Goal: Task Accomplishment & Management: Manage account settings

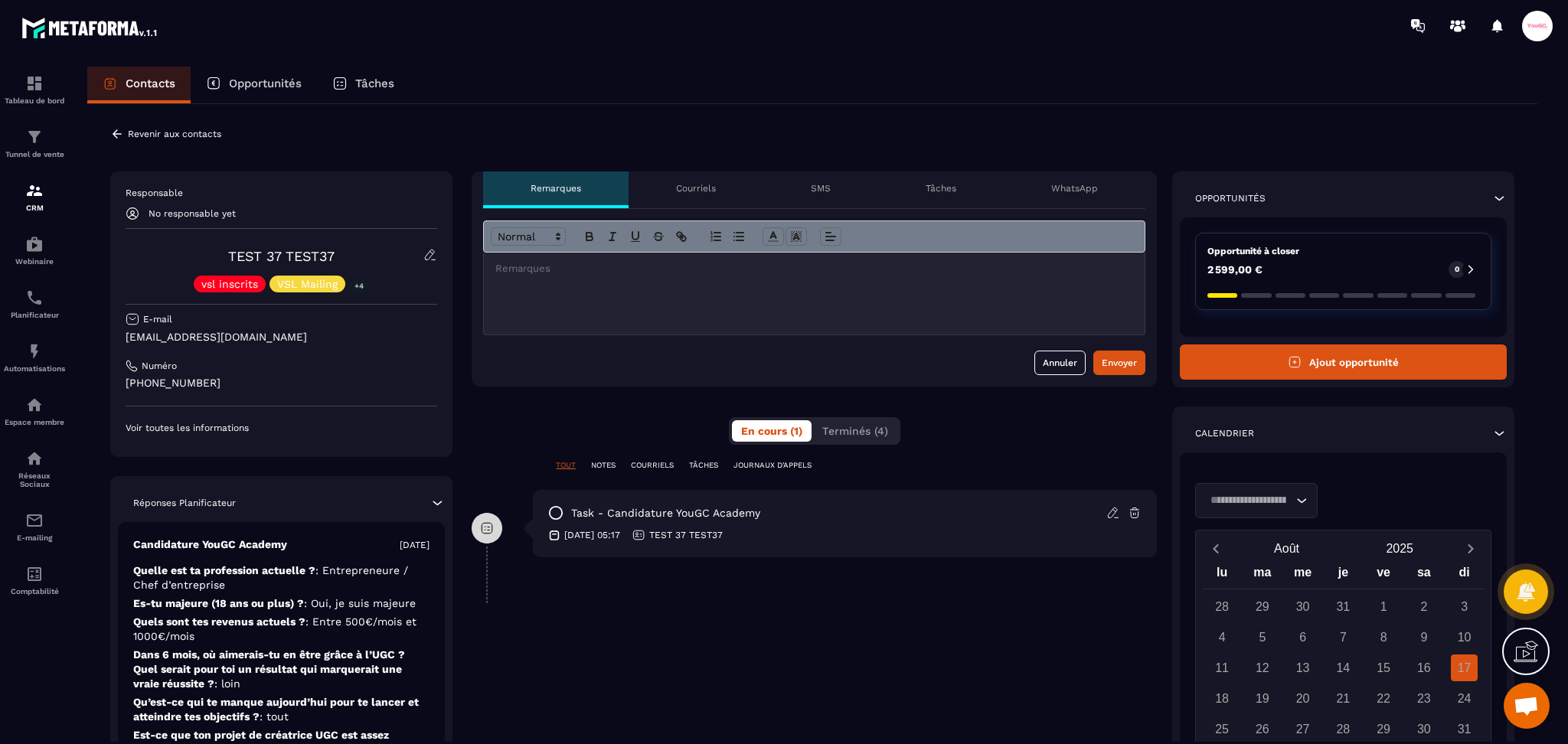
click at [120, 133] on icon at bounding box center [117, 133] width 13 height 13
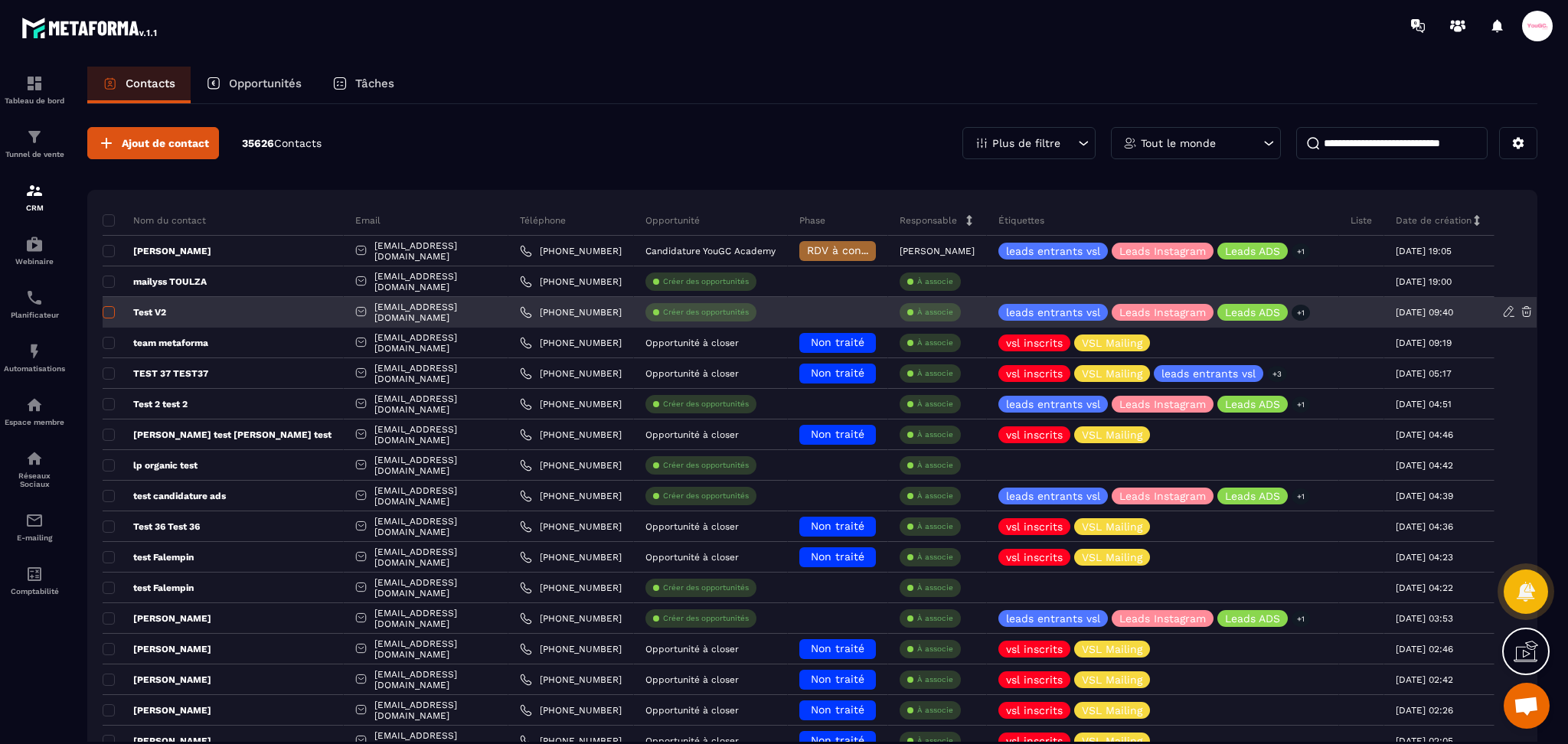
click at [110, 318] on span at bounding box center [108, 312] width 12 height 12
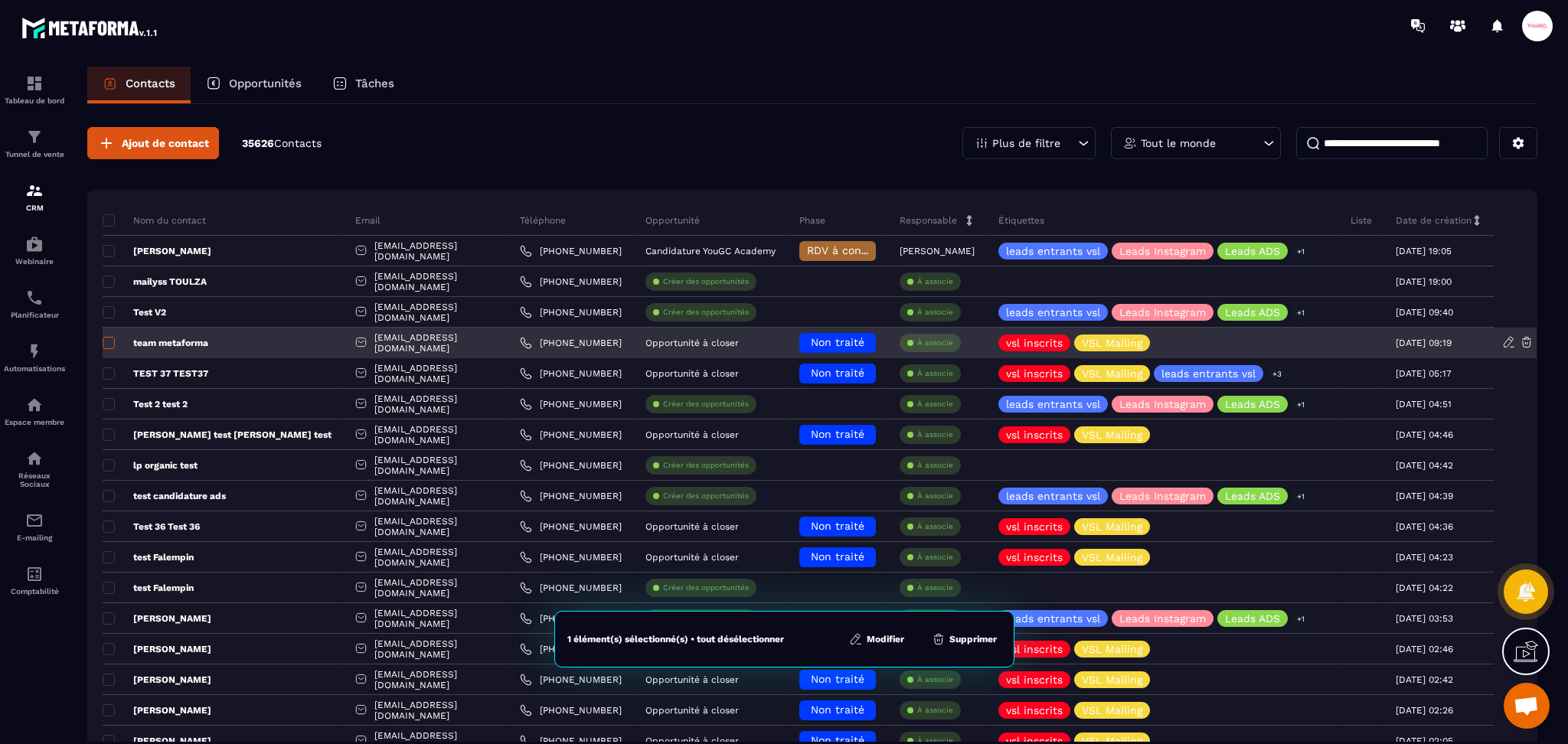
click at [110, 342] on span at bounding box center [108, 342] width 12 height 12
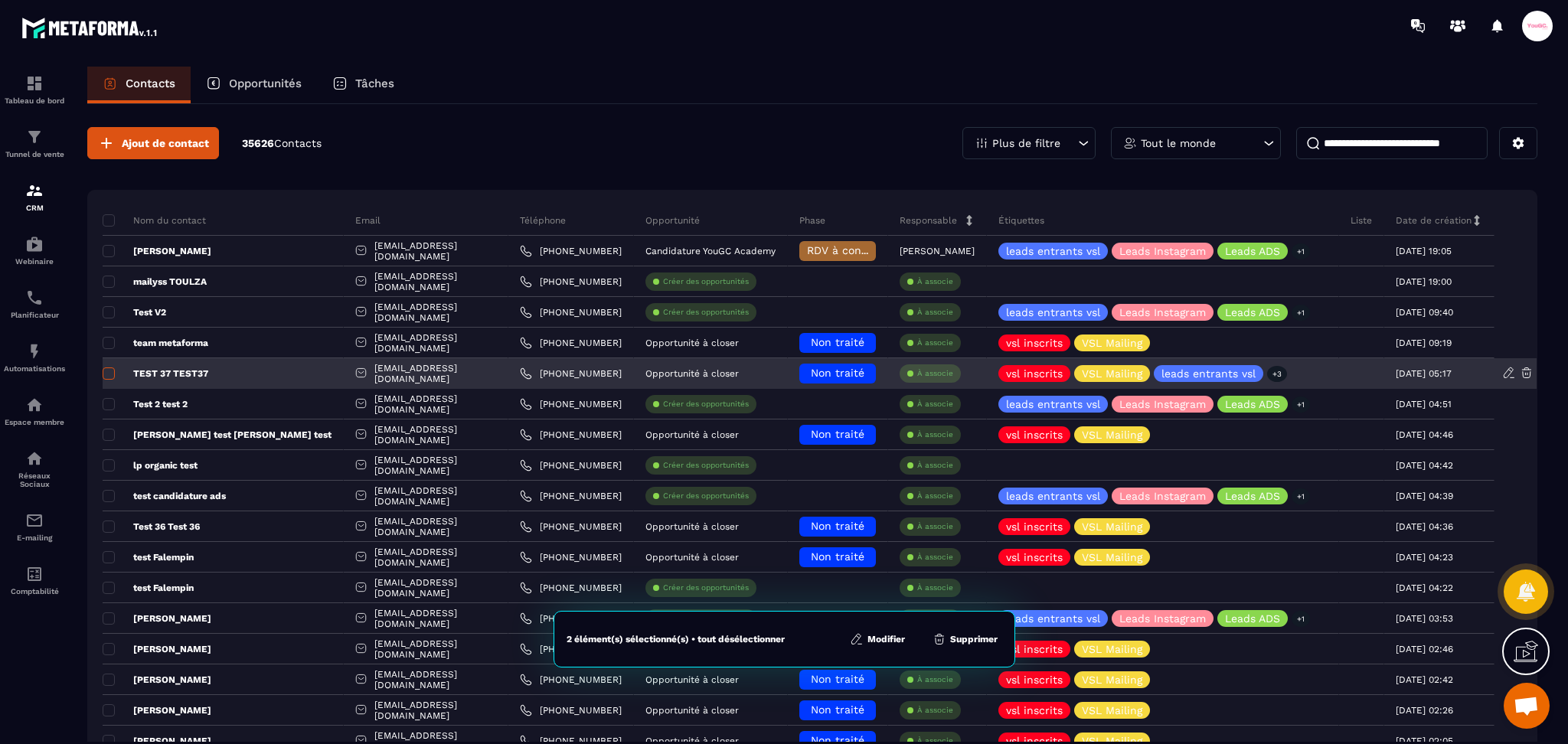
click at [110, 368] on span at bounding box center [108, 373] width 12 height 12
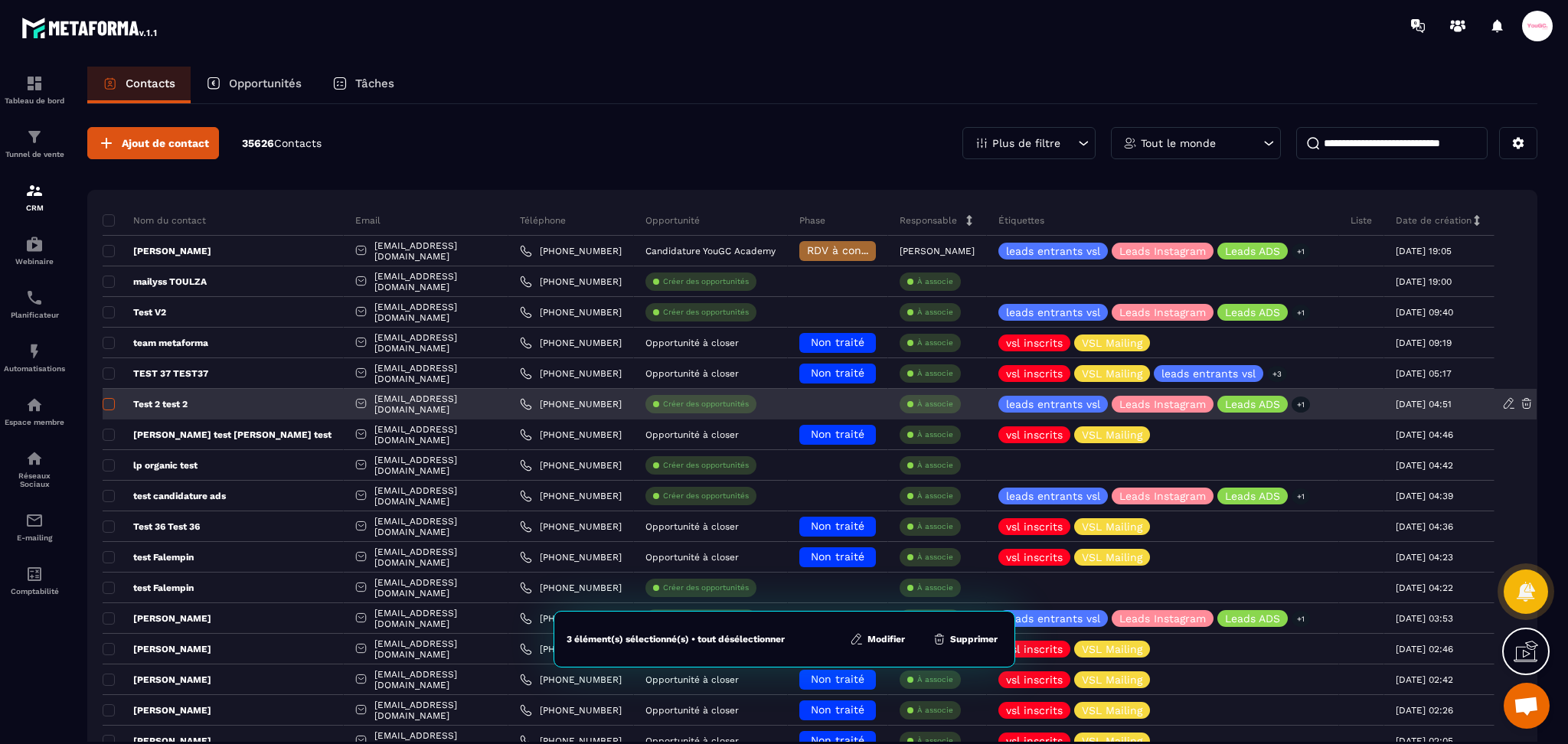
click at [108, 403] on span at bounding box center [108, 404] width 12 height 12
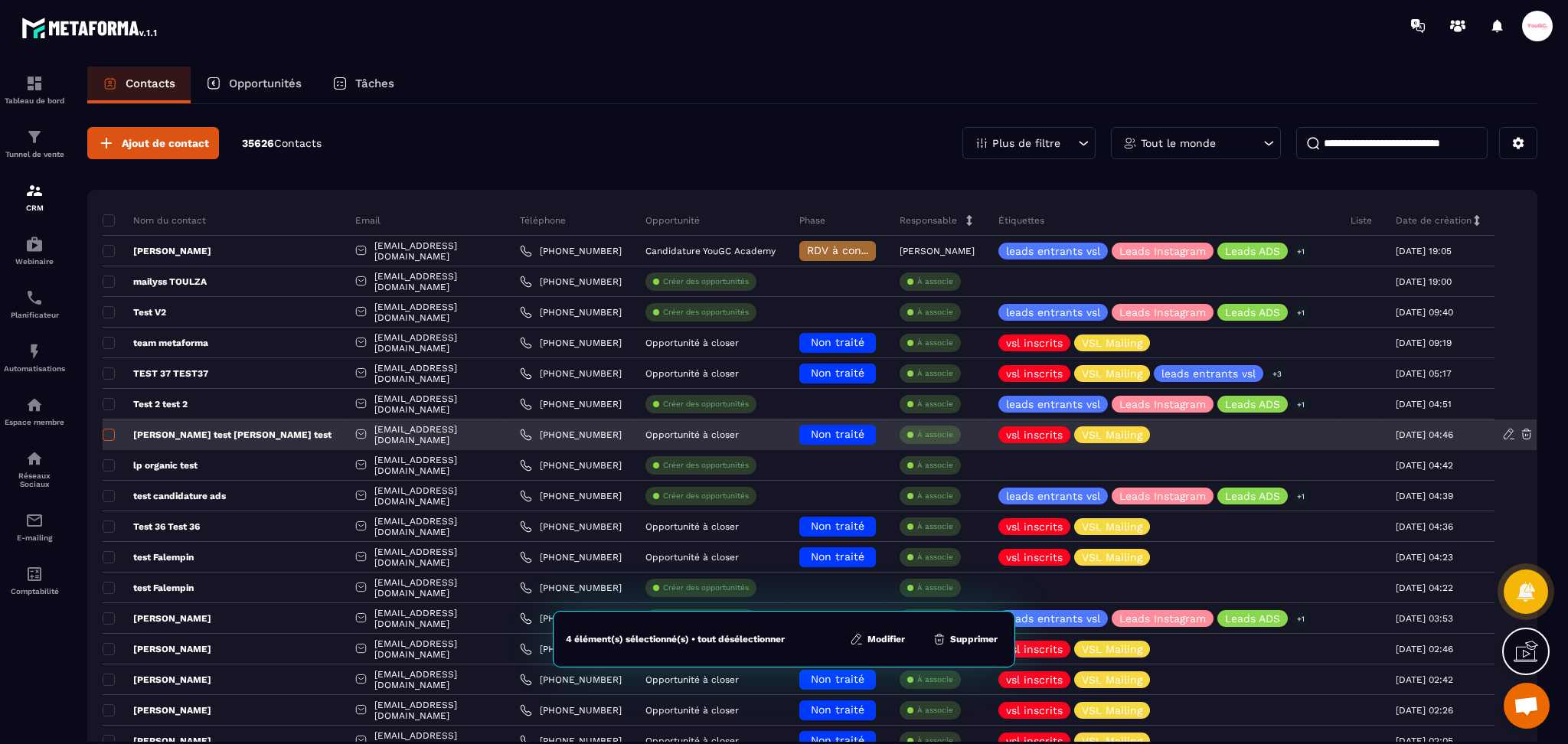
click at [104, 436] on span at bounding box center [108, 434] width 12 height 12
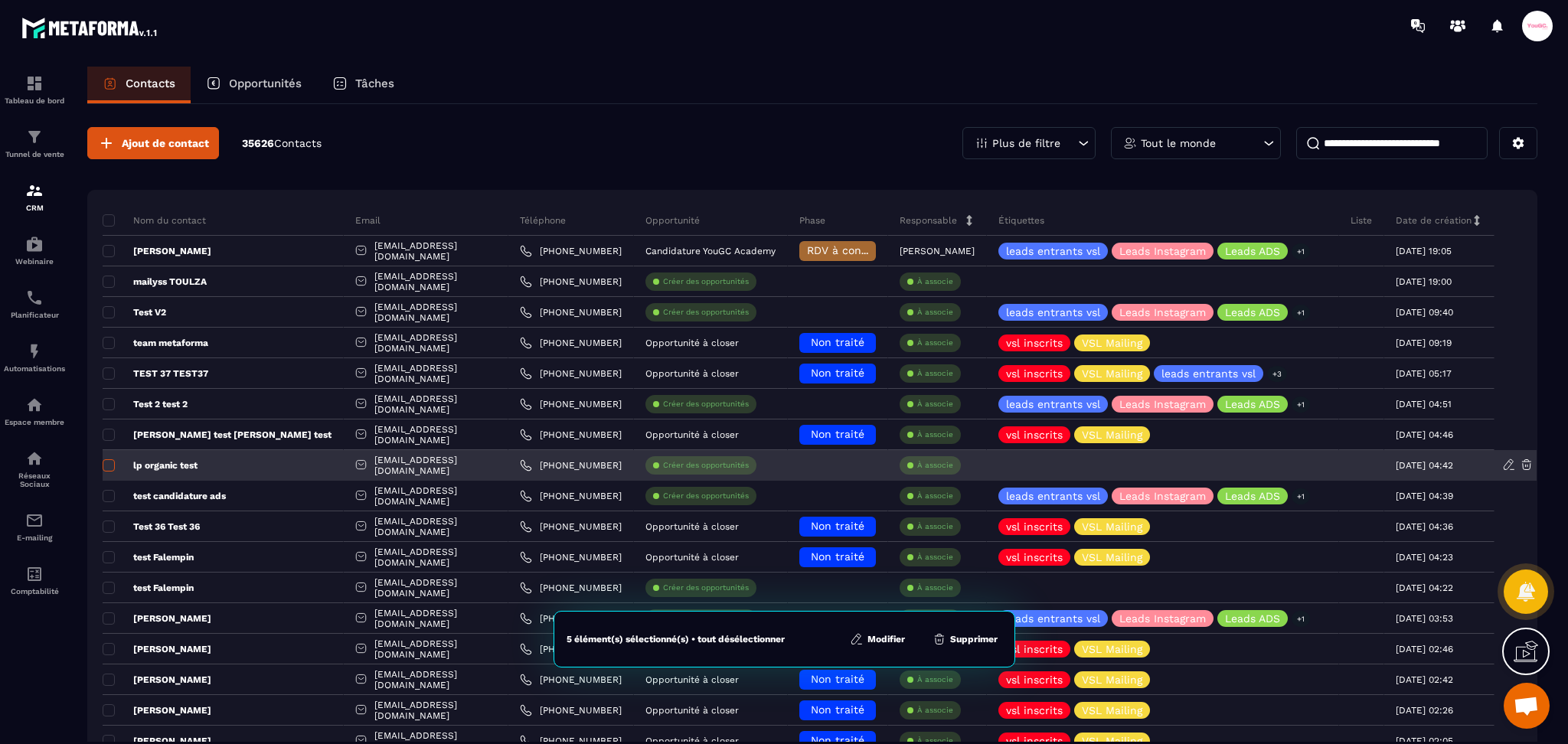
click at [104, 461] on span at bounding box center [108, 465] width 12 height 12
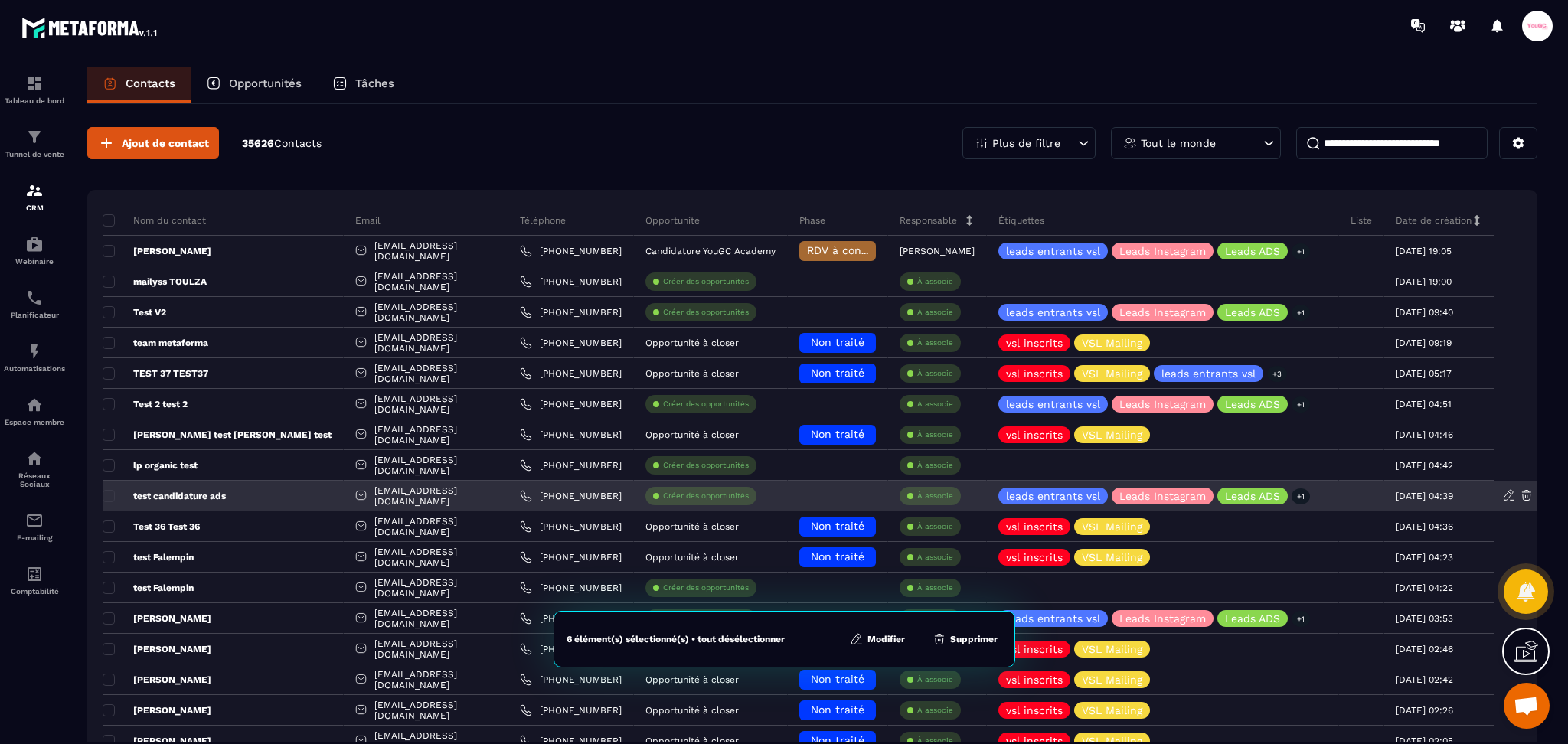
click at [106, 507] on div "test candidature ads" at bounding box center [223, 496] width 241 height 31
